Goal: Find contact information: Find contact information

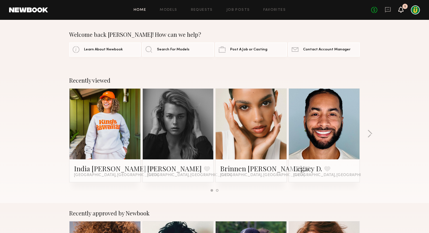
click at [399, 9] on icon at bounding box center [400, 9] width 5 height 4
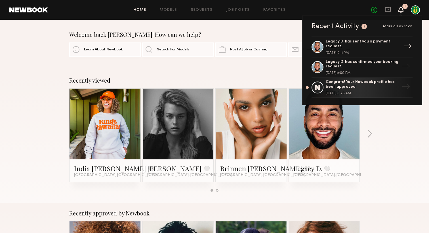
click at [369, 46] on div "Legacy D. has sent you a payment request." at bounding box center [362, 44] width 74 height 10
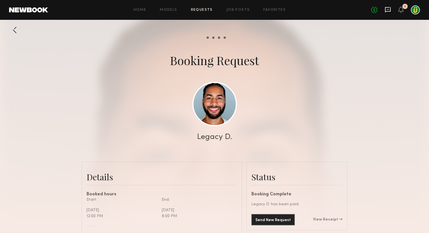
click at [388, 11] on icon at bounding box center [387, 10] width 6 height 6
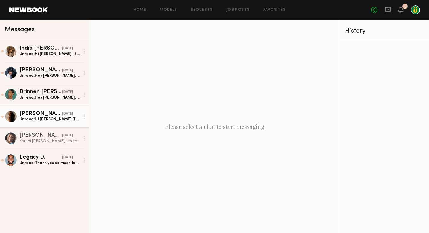
click at [46, 116] on div "[PERSON_NAME]" at bounding box center [41, 114] width 43 height 6
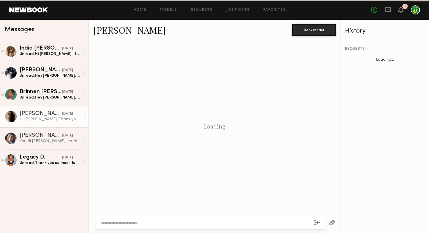
scroll to position [289, 0]
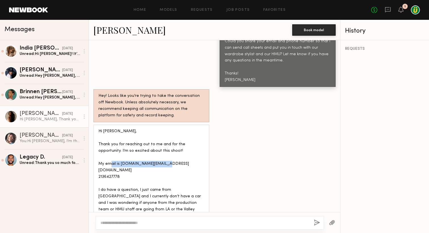
drag, startPoint x: 120, startPoint y: 155, endPoint x: 179, endPoint y: 155, distance: 59.0
click at [179, 155] on div "Hi [PERSON_NAME], Thank you for reaching out to me and for the opportunity. I’m…" at bounding box center [151, 177] width 106 height 98
copy div "[DOMAIN_NAME][EMAIL_ADDRESS][DOMAIN_NAME]"
click at [104, 163] on div "Hi [PERSON_NAME], Thank you for reaching out to me and for the opportunity. I’m…" at bounding box center [151, 177] width 106 height 98
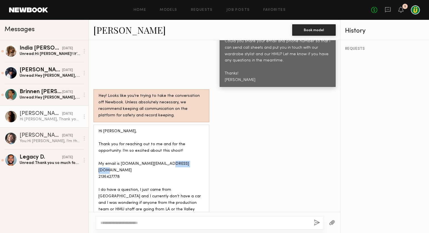
copy div "2136427778"
click at [137, 224] on textarea at bounding box center [204, 223] width 209 height 6
type textarea "**********"
click at [316, 221] on button "button" at bounding box center [317, 223] width 6 height 7
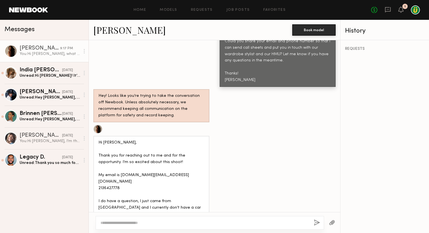
scroll to position [366, 0]
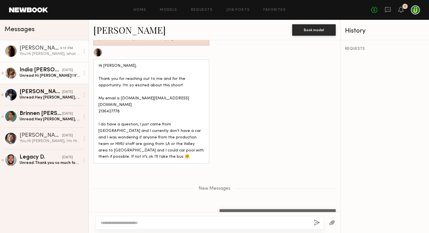
click at [41, 71] on div "India [PERSON_NAME]" at bounding box center [41, 70] width 43 height 6
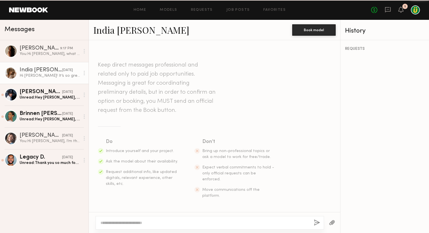
scroll to position [238, 0]
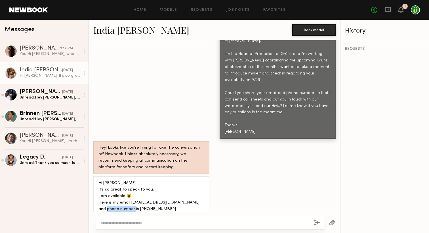
drag, startPoint x: 146, startPoint y: 201, endPoint x: 118, endPoint y: 199, distance: 28.7
click at [118, 199] on div "Hi [PERSON_NAME]! It’s so great to speak to you. I am available 😉 Here is my em…" at bounding box center [151, 196] width 106 height 33
copy div "818)800-9793"
click at [49, 139] on div "You: Hi [PERSON_NAME], I’m the Head of Production at Grüns and I'm working with…" at bounding box center [50, 141] width 60 height 5
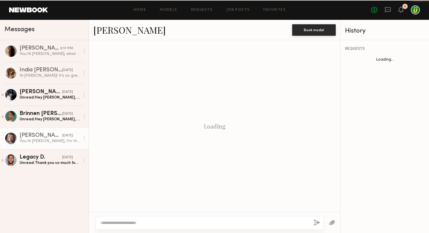
scroll to position [196, 0]
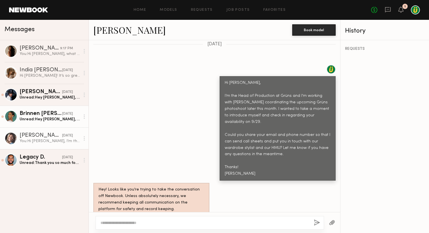
click at [45, 115] on div "Brinnen [PERSON_NAME]" at bounding box center [41, 114] width 43 height 6
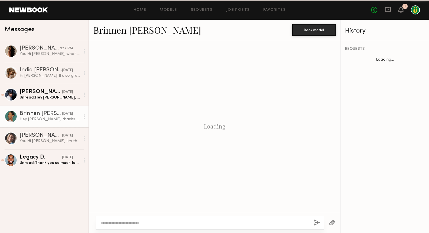
scroll to position [276, 0]
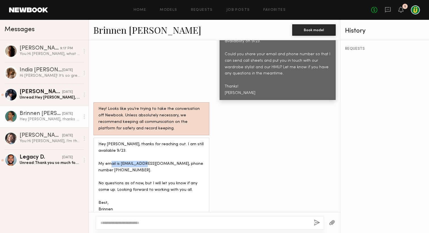
drag, startPoint x: 157, startPoint y: 155, endPoint x: 120, endPoint y: 156, distance: 37.1
click at [120, 156] on div "Hey [PERSON_NAME], thanks for reaching out. I am still available 9/23. My email…" at bounding box center [151, 176] width 106 height 71
copy div "[EMAIL_ADDRESS][DOMAIN_NAME]"
click at [50, 96] on div "Unread: Hey [PERSON_NAME], I’m completely available on 9/23. [EMAIL_ADDRESS][DO…" at bounding box center [50, 97] width 60 height 5
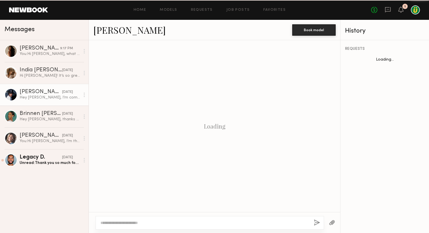
scroll to position [263, 0]
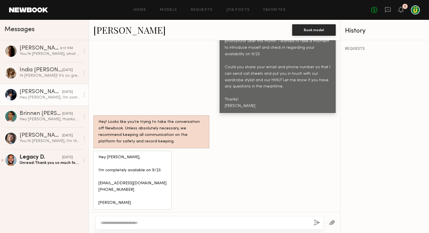
click at [120, 176] on div "Hey [PERSON_NAME], I’m completely available on 9/23. [EMAIL_ADDRESS][DOMAIN_NAM…" at bounding box center [132, 180] width 68 height 52
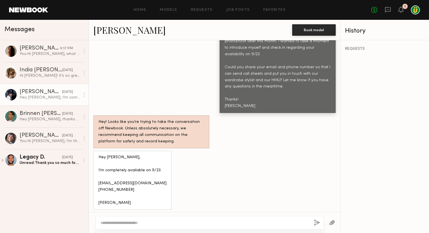
click at [108, 180] on div "Hey [PERSON_NAME], I’m completely available on 9/23. [EMAIL_ADDRESS][DOMAIN_NAM…" at bounding box center [132, 180] width 68 height 52
copy div "[PHONE_NUMBER]"
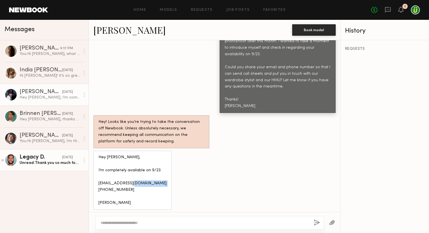
click at [52, 155] on div "Legacy D." at bounding box center [41, 158] width 43 height 6
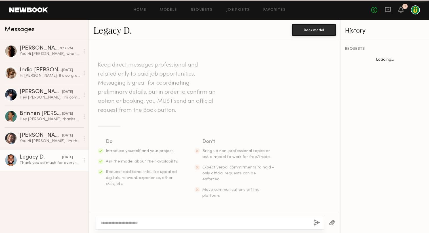
scroll to position [372, 0]
